Goal: Obtain resource: Download file/media

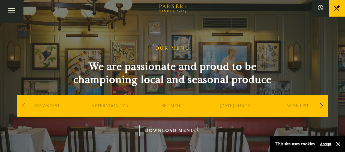
click at [318, 105] on div "Next slide" at bounding box center [321, 106] width 7 height 12
click at [293, 107] on link "BAR" at bounding box center [297, 114] width 9 height 22
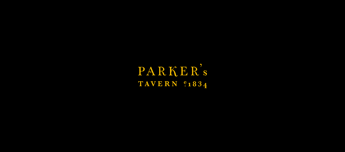
scroll to position [68, 0]
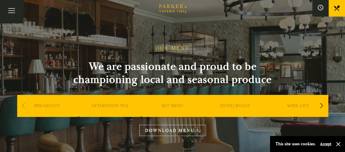
click at [180, 132] on link "DOWNLOAD MENU" at bounding box center [172, 130] width 66 height 11
